Goal: Information Seeking & Learning: Learn about a topic

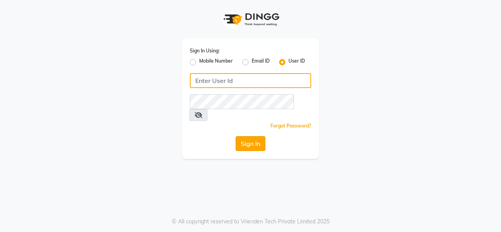
type input "thebrowmasters"
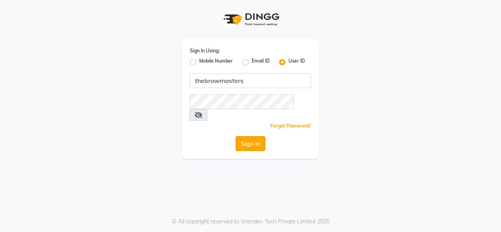
click at [253, 136] on button "Sign In" at bounding box center [250, 143] width 30 height 15
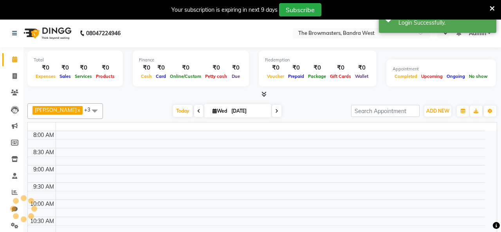
select select "en"
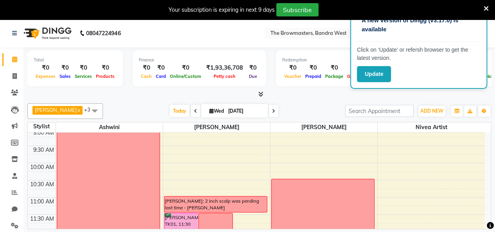
scroll to position [39, 0]
click at [16, 192] on icon at bounding box center [15, 192] width 6 height 6
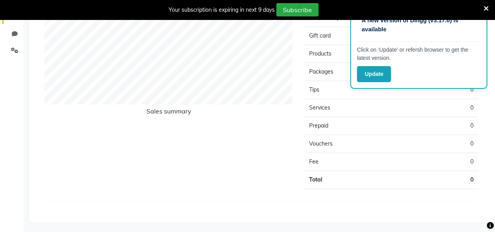
scroll to position [19, 0]
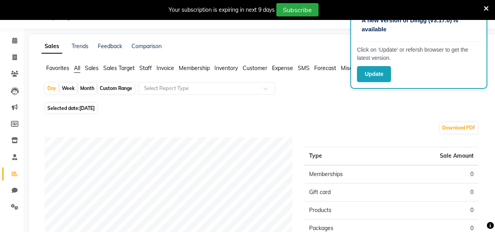
click at [122, 66] on span "Sales Target" at bounding box center [118, 68] width 31 height 7
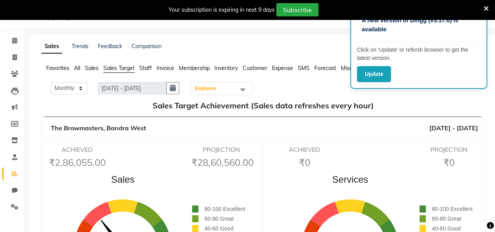
click at [211, 87] on span "Employee" at bounding box center [205, 88] width 22 height 6
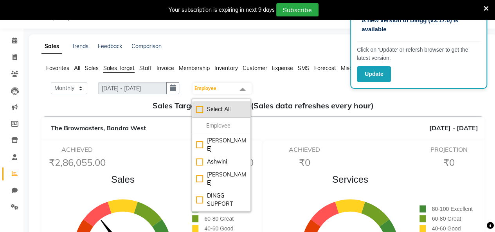
click at [199, 109] on div "Select All" at bounding box center [221, 109] width 50 height 8
checkbox input "true"
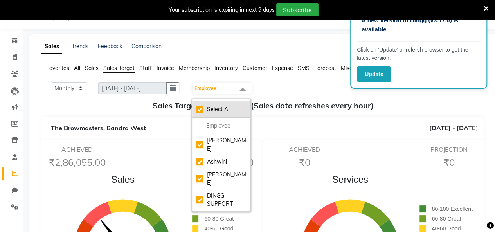
checkbox input "true"
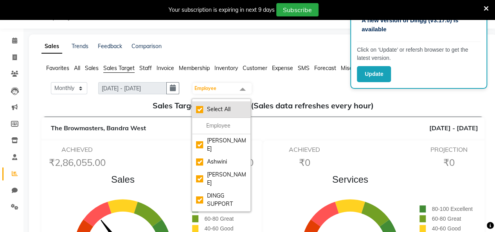
checkbox input "true"
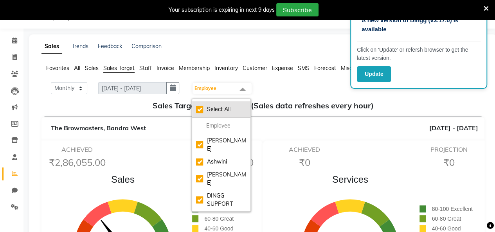
checkbox input "true"
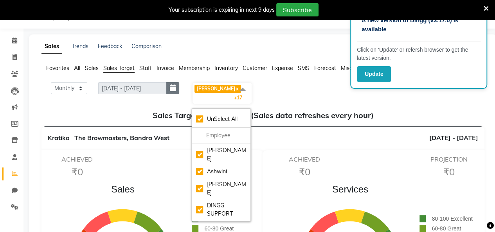
click at [177, 83] on button "button" at bounding box center [172, 88] width 13 height 12
select select "9"
select select "2025"
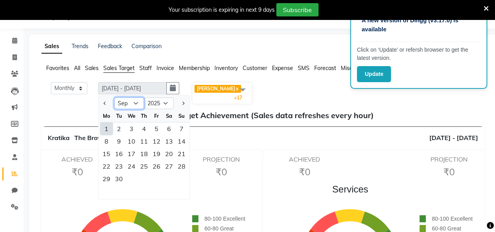
click at [135, 102] on select "Jan Feb Mar Apr May Jun [DATE] Aug Sep Oct Nov Dec" at bounding box center [129, 103] width 30 height 12
select select "8"
click at [114, 97] on select "Jan Feb Mar Apr May Jun [DATE] Aug Sep Oct Nov Dec" at bounding box center [129, 103] width 30 height 12
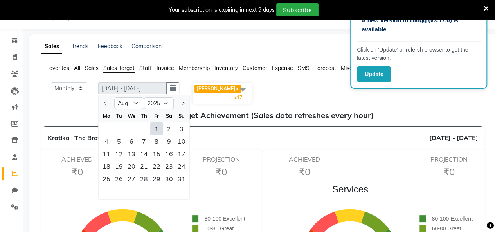
click at [154, 126] on div "1" at bounding box center [156, 128] width 13 height 13
type input "[DATE] - [DATE]"
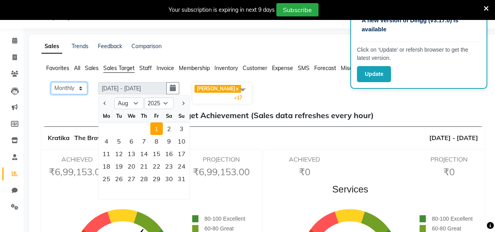
click at [78, 88] on select "Monthly Weekly" at bounding box center [69, 88] width 36 height 12
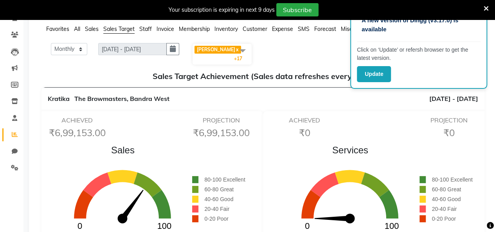
scroll to position [0, 0]
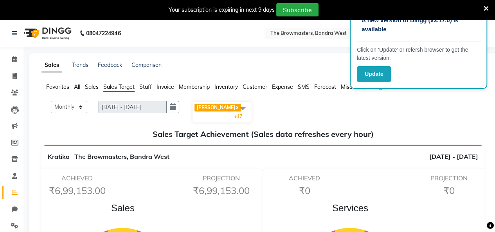
click at [92, 86] on span "Sales" at bounding box center [92, 86] width 14 height 7
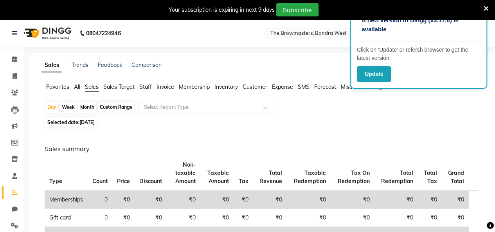
click at [116, 108] on div "Custom Range" at bounding box center [116, 107] width 36 height 11
select select "9"
select select "2025"
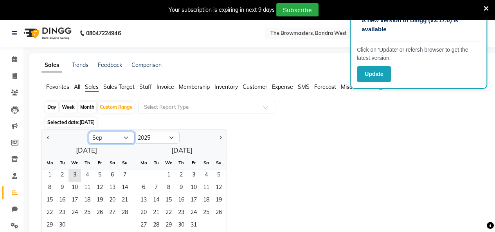
click at [124, 137] on select "Jan Feb Mar Apr May Jun [DATE] Aug Sep Oct Nov Dec" at bounding box center [111, 138] width 45 height 12
select select "8"
click at [89, 132] on select "Jan Feb Mar Apr May Jun [DATE] Aug Sep Oct Nov Dec" at bounding box center [111, 138] width 45 height 12
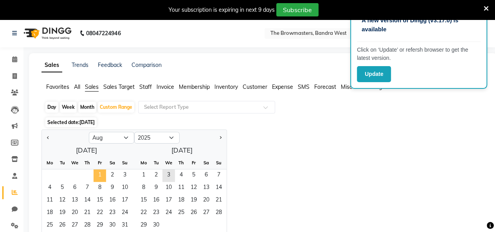
click at [97, 172] on span "1" at bounding box center [99, 175] width 13 height 13
click at [127, 225] on span "31" at bounding box center [125, 225] width 13 height 13
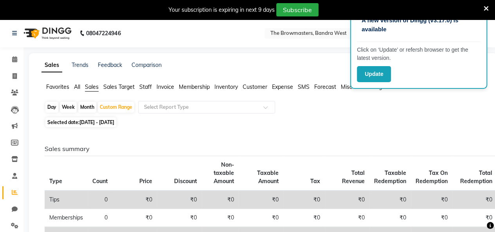
click at [121, 87] on span "Sales Target" at bounding box center [118, 86] width 31 height 7
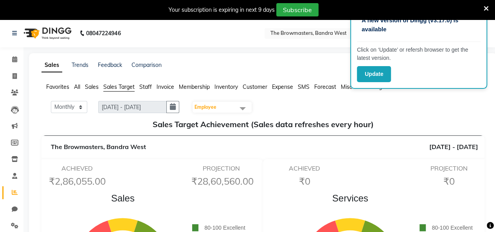
click at [243, 105] on span at bounding box center [243, 108] width 16 height 15
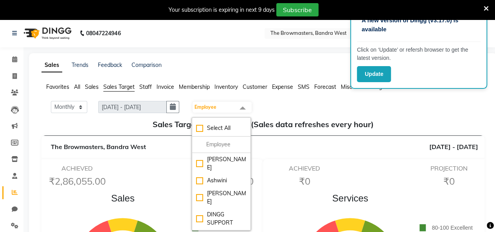
click at [279, 101] on div "Monthly Weekly [DATE] - [DATE] Employee Select All Ashmeey Singghai Ashwini [PE…" at bounding box center [263, 107] width 437 height 13
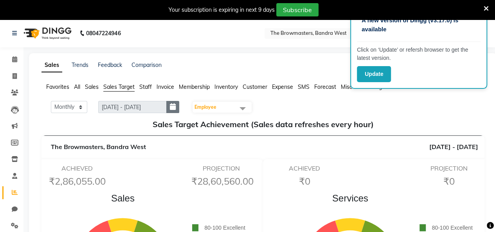
click at [176, 107] on icon "button" at bounding box center [173, 107] width 6 height 0
select select "9"
select select "2025"
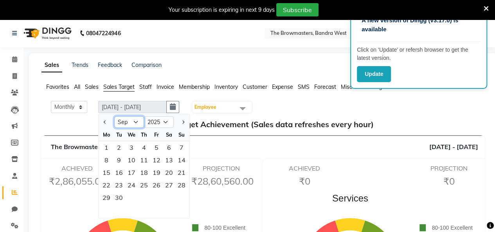
click at [133, 125] on select "Jan Feb Mar Apr May Jun [DATE] Aug Sep Oct Nov Dec" at bounding box center [129, 122] width 30 height 12
select select "8"
click at [114, 116] on select "Jan Feb Mar Apr May Jun [DATE] Aug Sep Oct Nov Dec" at bounding box center [129, 122] width 30 height 12
click at [156, 147] on div "1" at bounding box center [156, 147] width 13 height 13
type input "[DATE] - [DATE]"
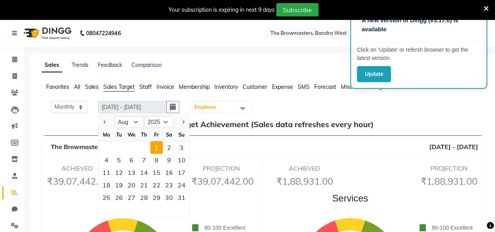
click at [293, 102] on div "Monthly Weekly [DATE] - [DATE] [DATE] Jan Feb Mar Apr May Jun [DATE] Aug Sep Oc…" at bounding box center [263, 107] width 437 height 13
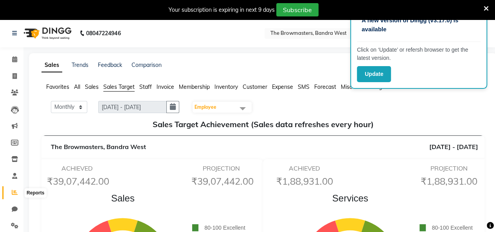
click at [11, 193] on span at bounding box center [15, 192] width 14 height 9
click at [12, 191] on icon at bounding box center [15, 192] width 6 height 6
click at [154, 65] on link "Comparison" at bounding box center [146, 64] width 30 height 7
select select "single_date"
select select "single_date_dash"
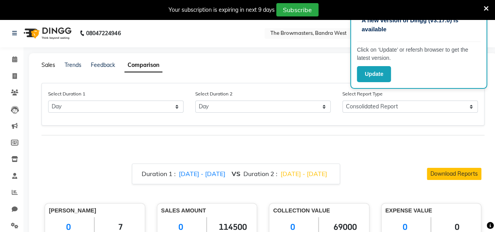
click at [51, 67] on link "Sales" at bounding box center [48, 64] width 14 height 7
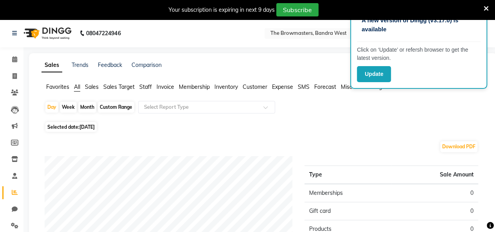
click at [127, 88] on span "Sales Target" at bounding box center [118, 86] width 31 height 7
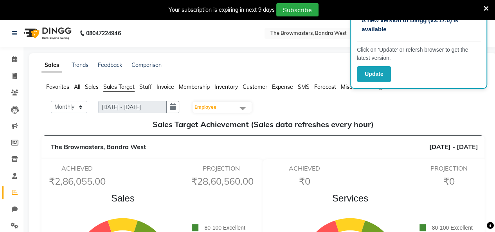
click at [151, 85] on span "Staff" at bounding box center [145, 86] width 13 height 7
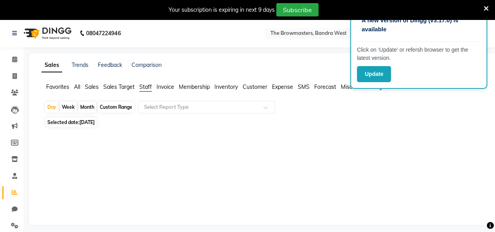
click at [124, 106] on div "Custom Range" at bounding box center [116, 107] width 36 height 11
select select "9"
select select "2025"
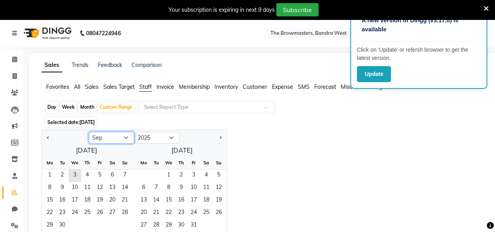
click at [119, 139] on select "Jan Feb Mar Apr May Jun [DATE] Aug Sep Oct Nov Dec" at bounding box center [111, 138] width 45 height 12
select select "8"
click at [89, 132] on select "Jan Feb Mar Apr May Jun [DATE] Aug Sep Oct Nov Dec" at bounding box center [111, 138] width 45 height 12
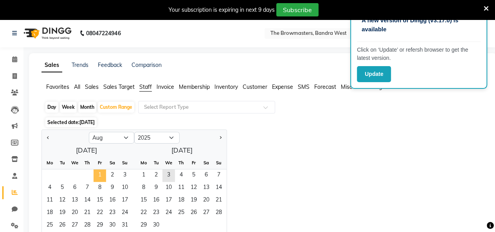
click at [98, 173] on span "1" at bounding box center [99, 175] width 13 height 13
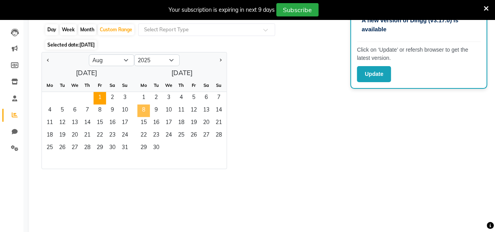
scroll to position [78, 0]
click at [125, 147] on span "31" at bounding box center [125, 147] width 13 height 13
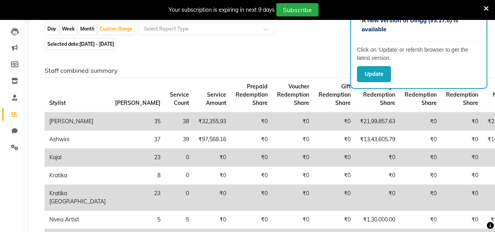
scroll to position [0, 0]
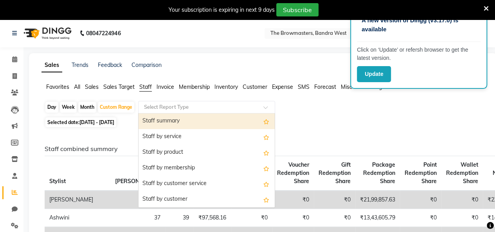
click at [167, 108] on input "text" at bounding box center [198, 107] width 113 height 8
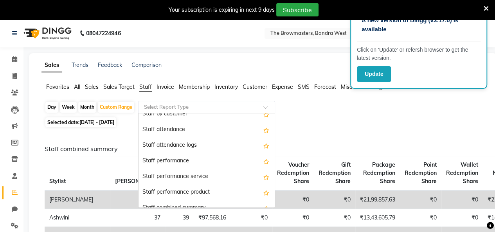
scroll to position [86, 0]
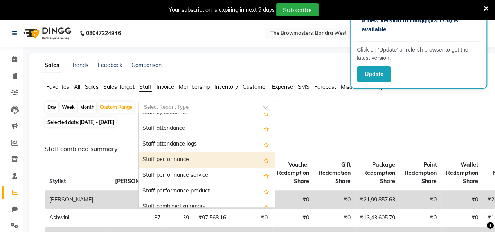
click at [162, 160] on div "Staff performance" at bounding box center [206, 160] width 136 height 16
select select "full_report"
select select "csv"
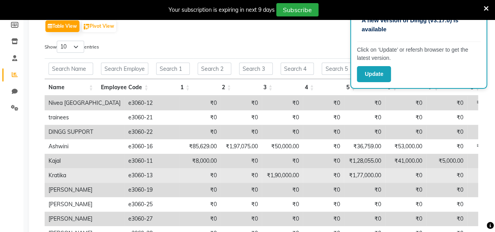
scroll to position [0, 0]
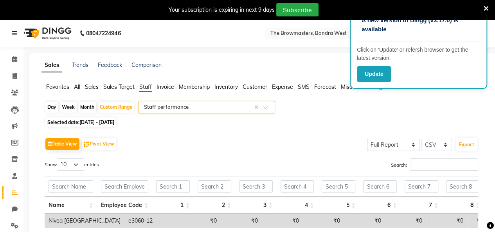
click at [195, 140] on div "Table View Pivot View Select Full Report Filtered Report Select CSV PDF Export" at bounding box center [261, 144] width 433 height 16
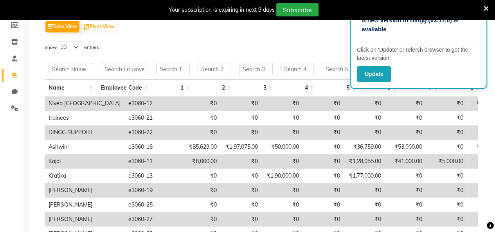
scroll to position [78, 0]
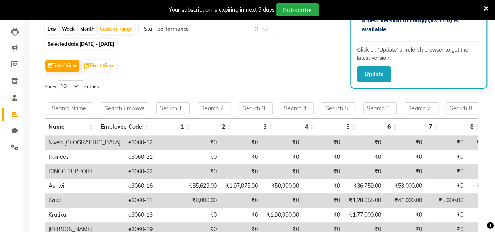
click at [486, 7] on icon at bounding box center [485, 8] width 5 height 7
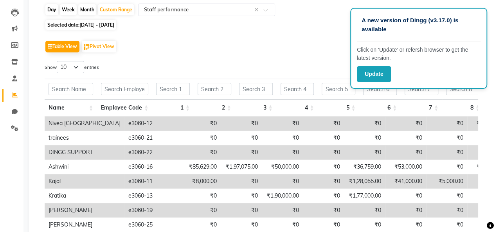
drag, startPoint x: 478, startPoint y: 14, endPoint x: 477, endPoint y: 24, distance: 9.8
click at [477, 24] on div "A new version of Dingg (v3.17.0) is available Click on ‘Update’ or refersh brow…" at bounding box center [418, 48] width 137 height 81
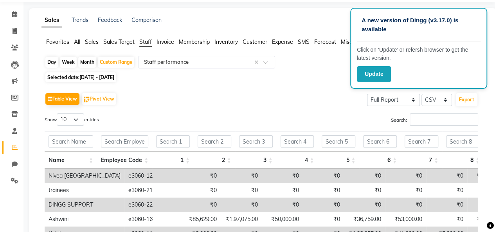
scroll to position [20, 0]
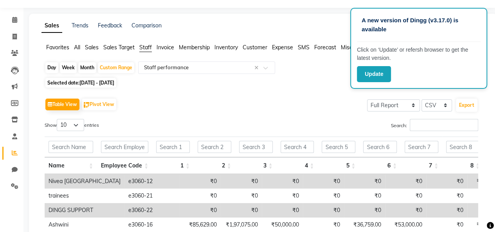
click at [123, 48] on span "Sales Target" at bounding box center [118, 47] width 31 height 7
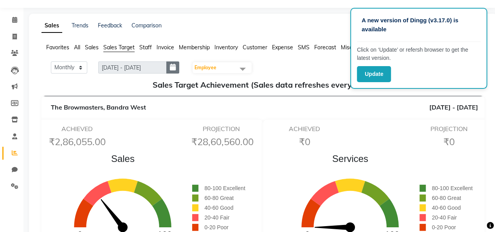
click at [174, 62] on button "button" at bounding box center [172, 67] width 13 height 12
select select "9"
select select "2025"
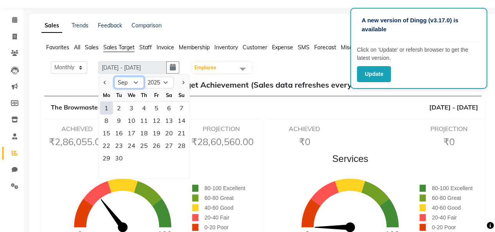
click at [120, 79] on select "Jan Feb Mar Apr May Jun [DATE] Aug Sep Oct Nov Dec" at bounding box center [129, 83] width 30 height 12
select select "8"
click at [114, 77] on select "Jan Feb Mar Apr May Jun [DATE] Aug Sep Oct Nov Dec" at bounding box center [129, 83] width 30 height 12
click at [156, 107] on div "1" at bounding box center [156, 108] width 13 height 13
type input "[DATE] - [DATE]"
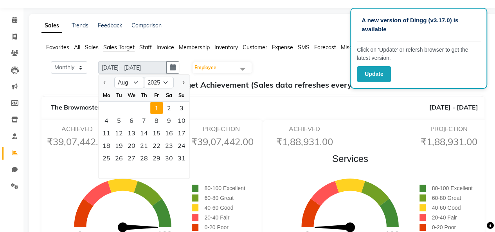
click at [55, 86] on h5 "Sales Target Achievement (Sales data refreshes every hour)" at bounding box center [263, 84] width 430 height 9
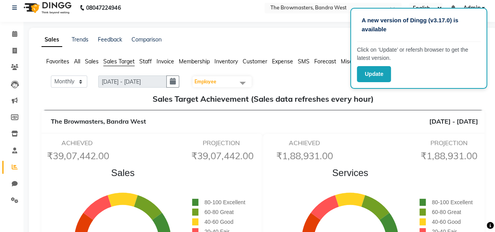
scroll to position [0, 0]
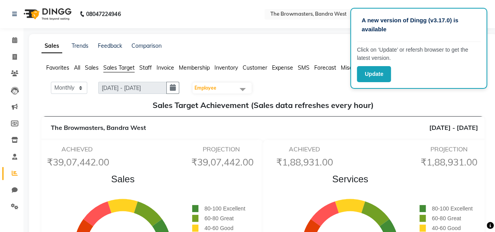
click at [246, 90] on span at bounding box center [243, 89] width 16 height 15
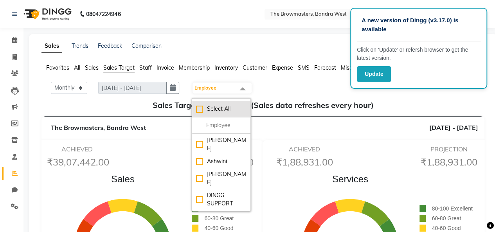
click at [199, 108] on div "Select All" at bounding box center [221, 109] width 50 height 8
checkbox input "true"
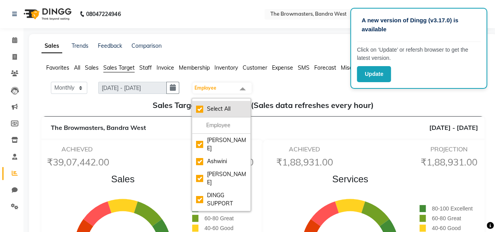
checkbox input "true"
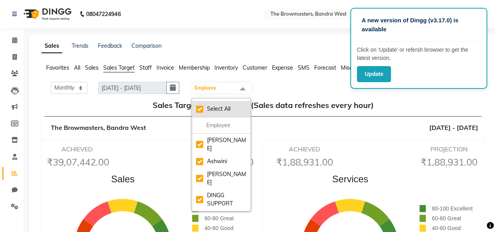
checkbox input "true"
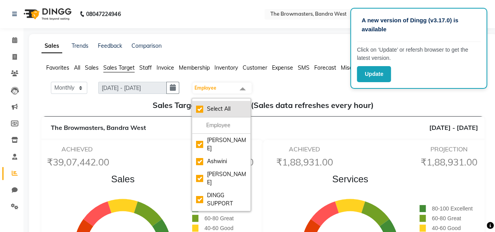
checkbox input "true"
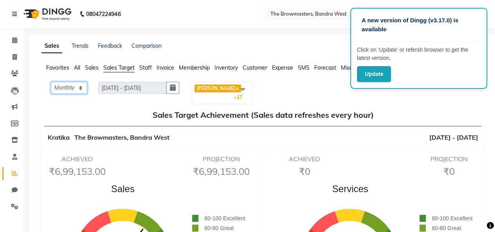
click at [81, 90] on select "Monthly Weekly" at bounding box center [69, 88] width 36 height 12
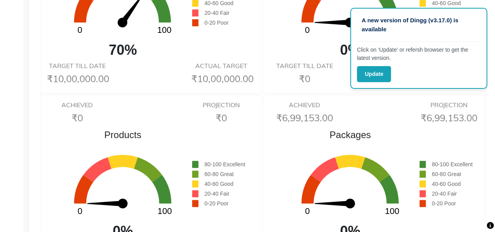
scroll to position [39, 0]
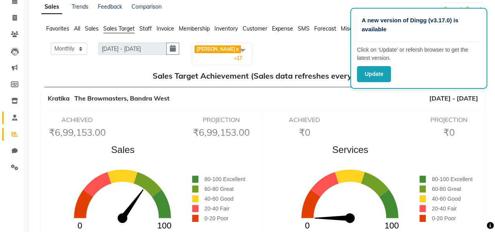
click at [16, 122] on link "Staff" at bounding box center [11, 117] width 19 height 13
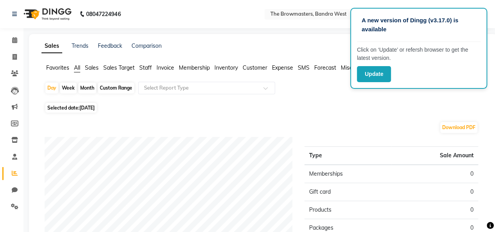
click at [420, 110] on div "Selected date: [DATE]" at bounding box center [265, 108] width 440 height 8
click at [475, 104] on div "Selected date: [DATE]" at bounding box center [265, 108] width 440 height 8
click at [126, 69] on span "Sales Target" at bounding box center [118, 67] width 31 height 7
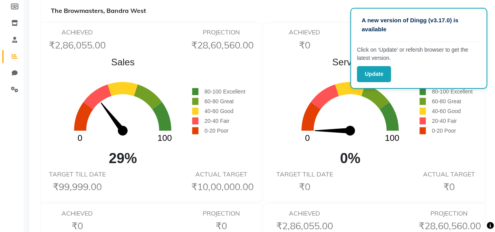
scroll to position [117, 0]
